Goal: Task Accomplishment & Management: Manage account settings

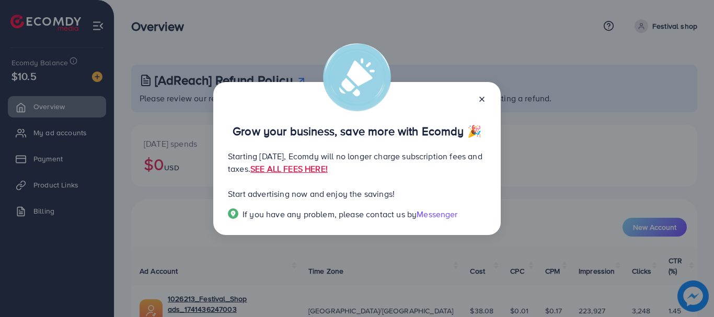
click at [483, 98] on line at bounding box center [482, 99] width 4 height 4
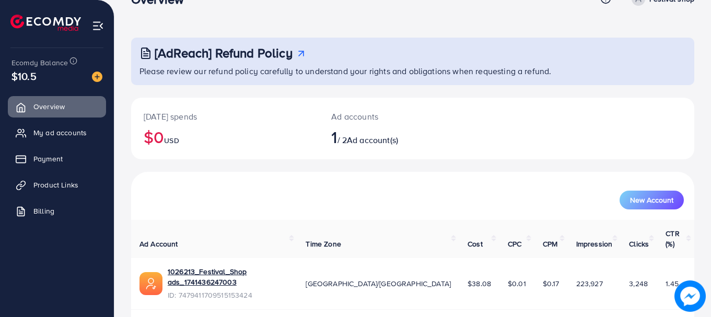
scroll to position [42, 0]
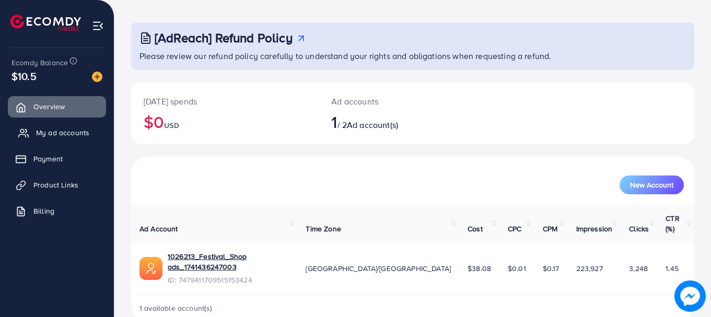
click at [48, 138] on link "My ad accounts" at bounding box center [57, 132] width 98 height 21
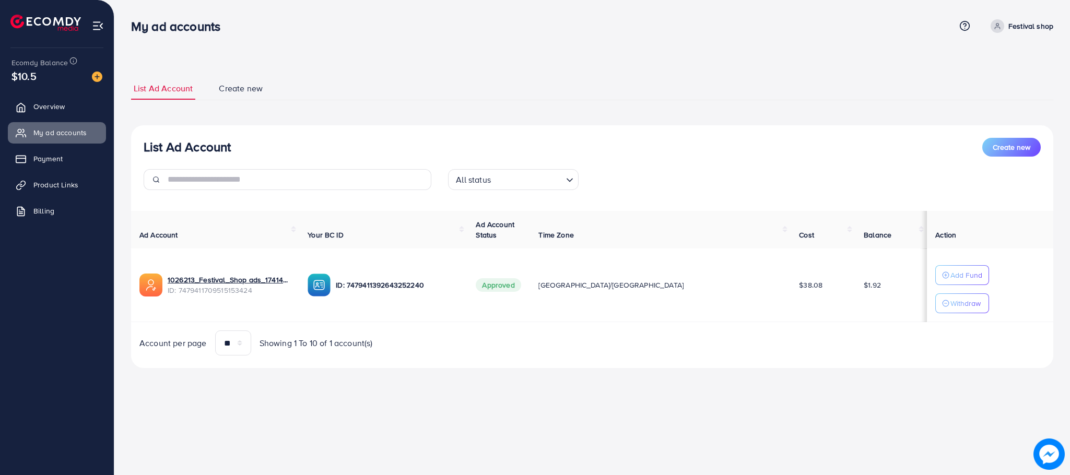
drag, startPoint x: 656, startPoint y: 1, endPoint x: 659, endPoint y: 94, distance: 93.5
click at [659, 94] on ul "List Ad Account Create new" at bounding box center [592, 88] width 923 height 23
click at [713, 67] on div "**********" at bounding box center [592, 223] width 923 height 316
